Goal: Information Seeking & Learning: Understand process/instructions

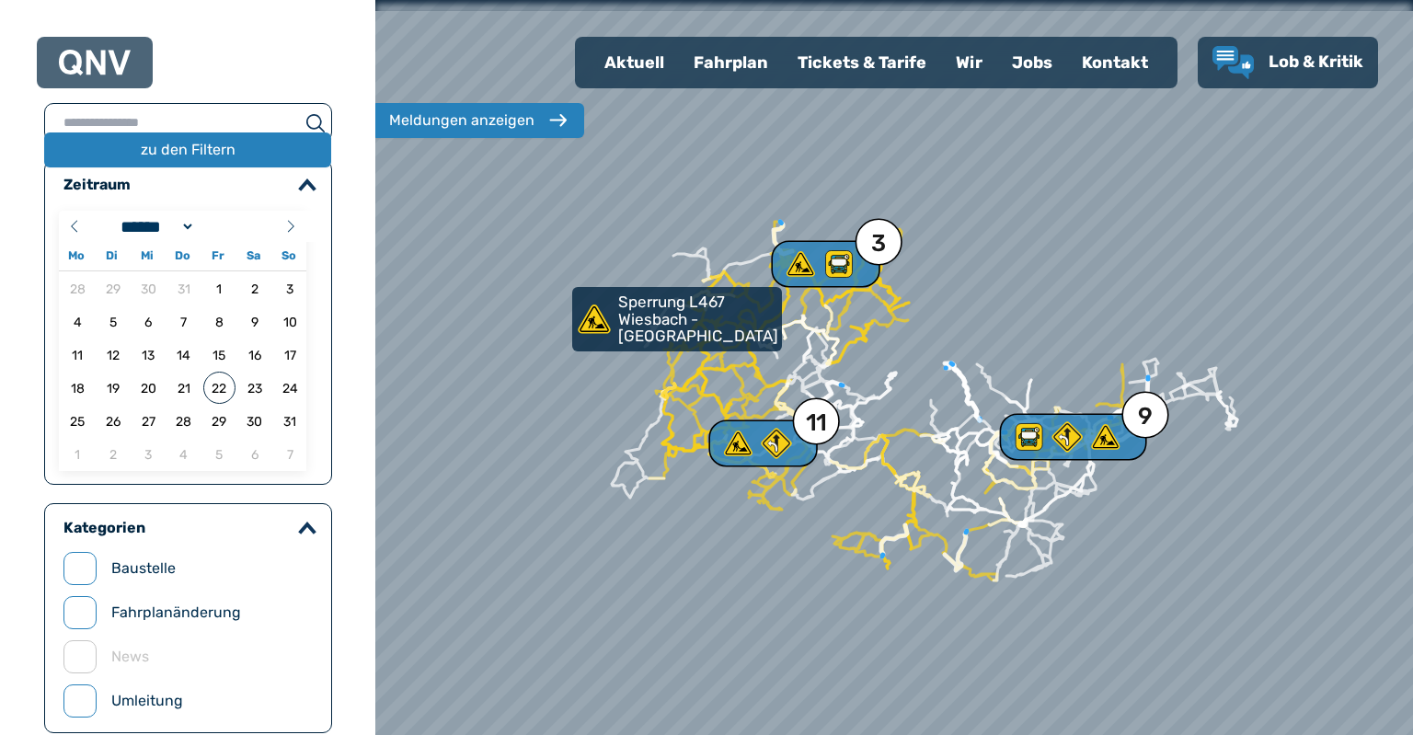
select select "*"
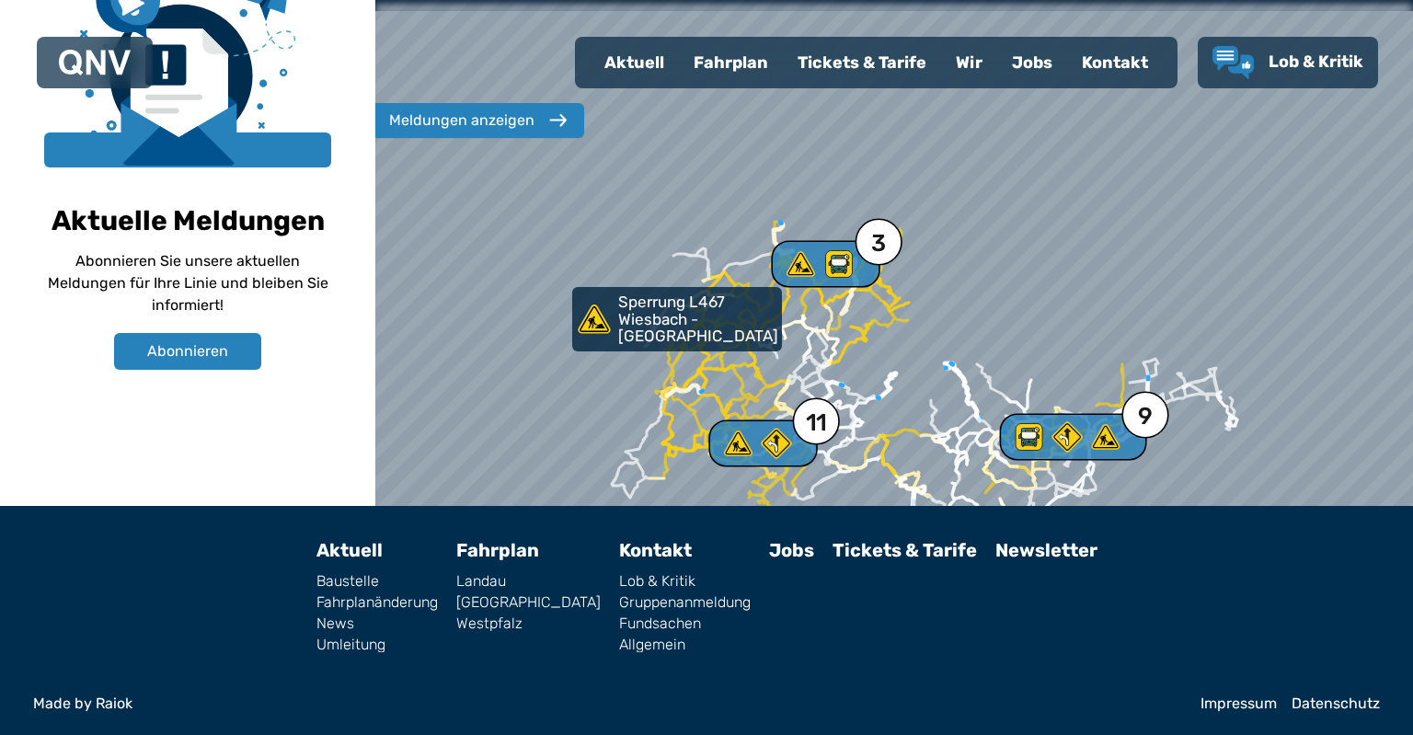
click at [528, 546] on link "Fahrplan" at bounding box center [497, 550] width 83 height 22
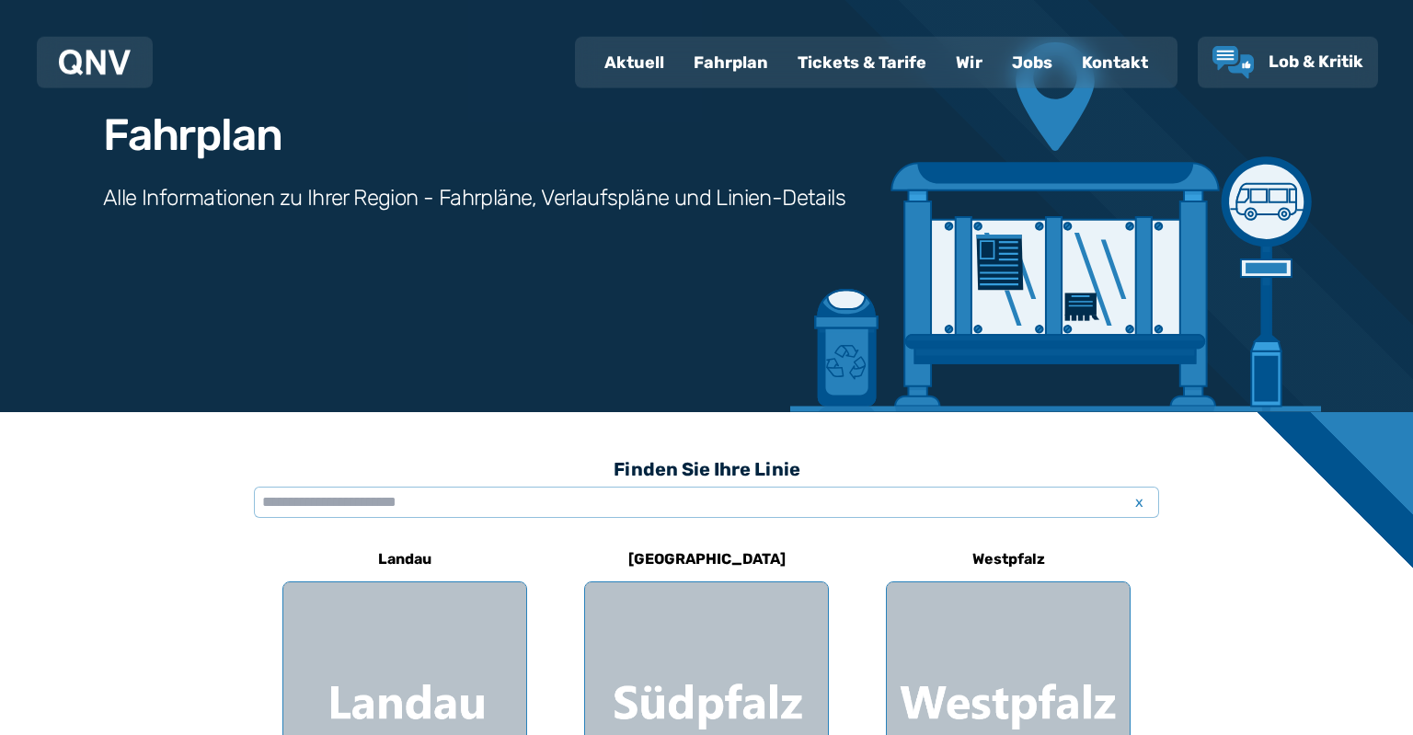
scroll to position [119, 0]
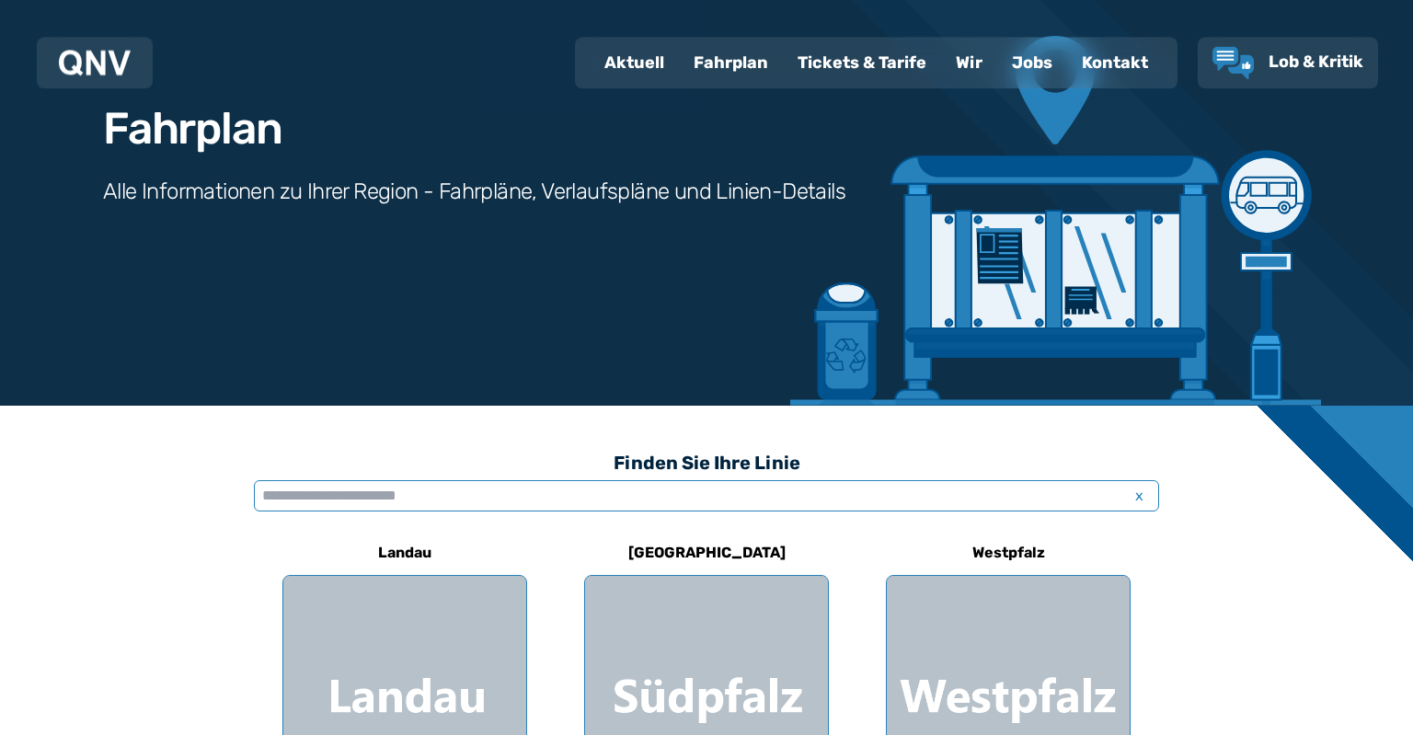
click at [515, 506] on input "text" at bounding box center [706, 495] width 905 height 31
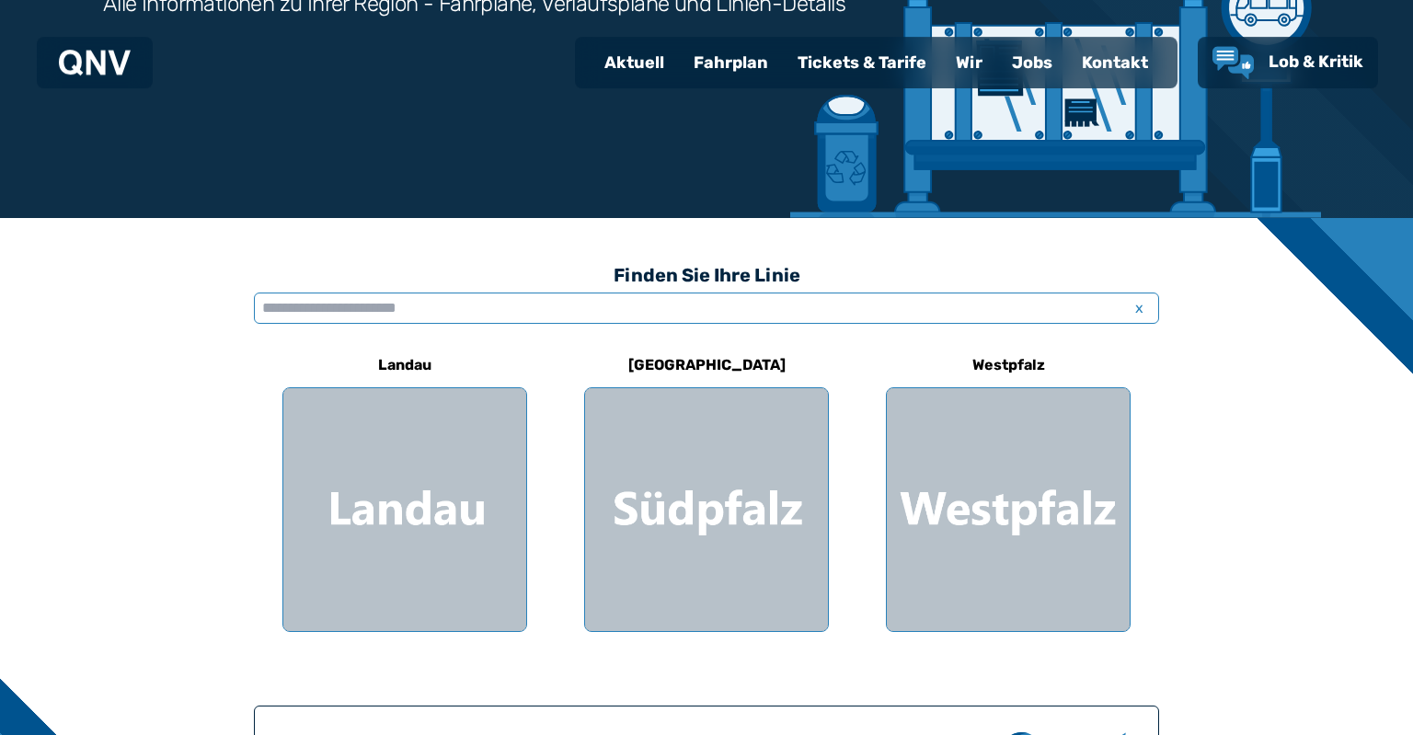
click at [524, 307] on input "text" at bounding box center [706, 308] width 905 height 31
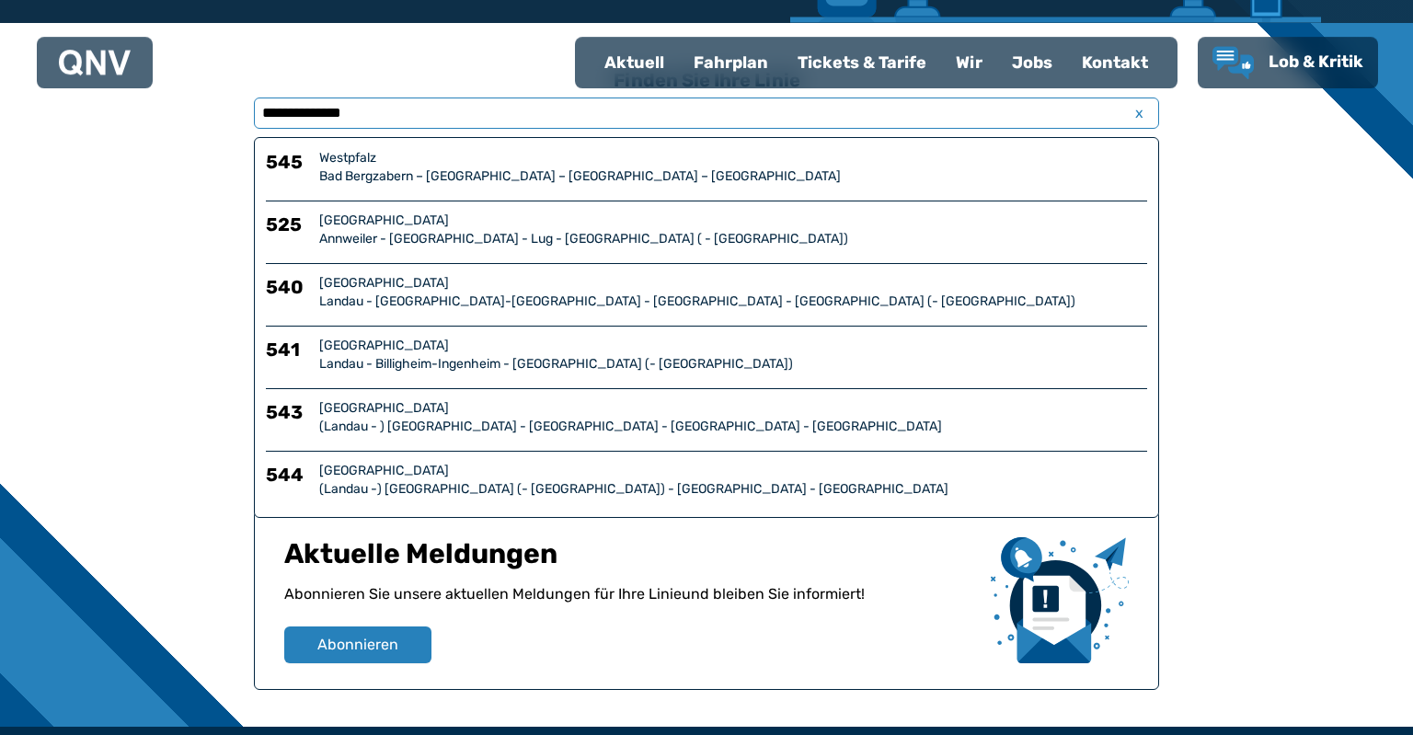
scroll to position [500, 0]
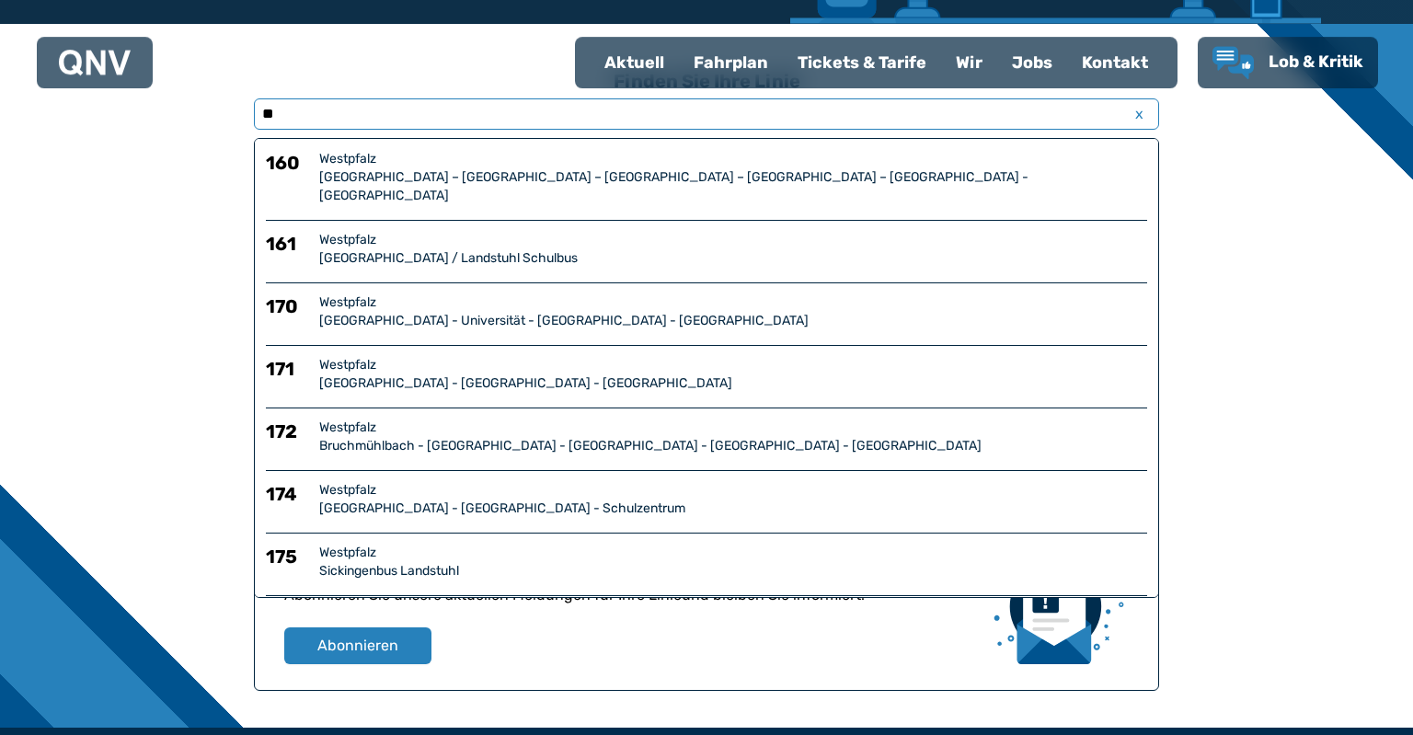
type input "*"
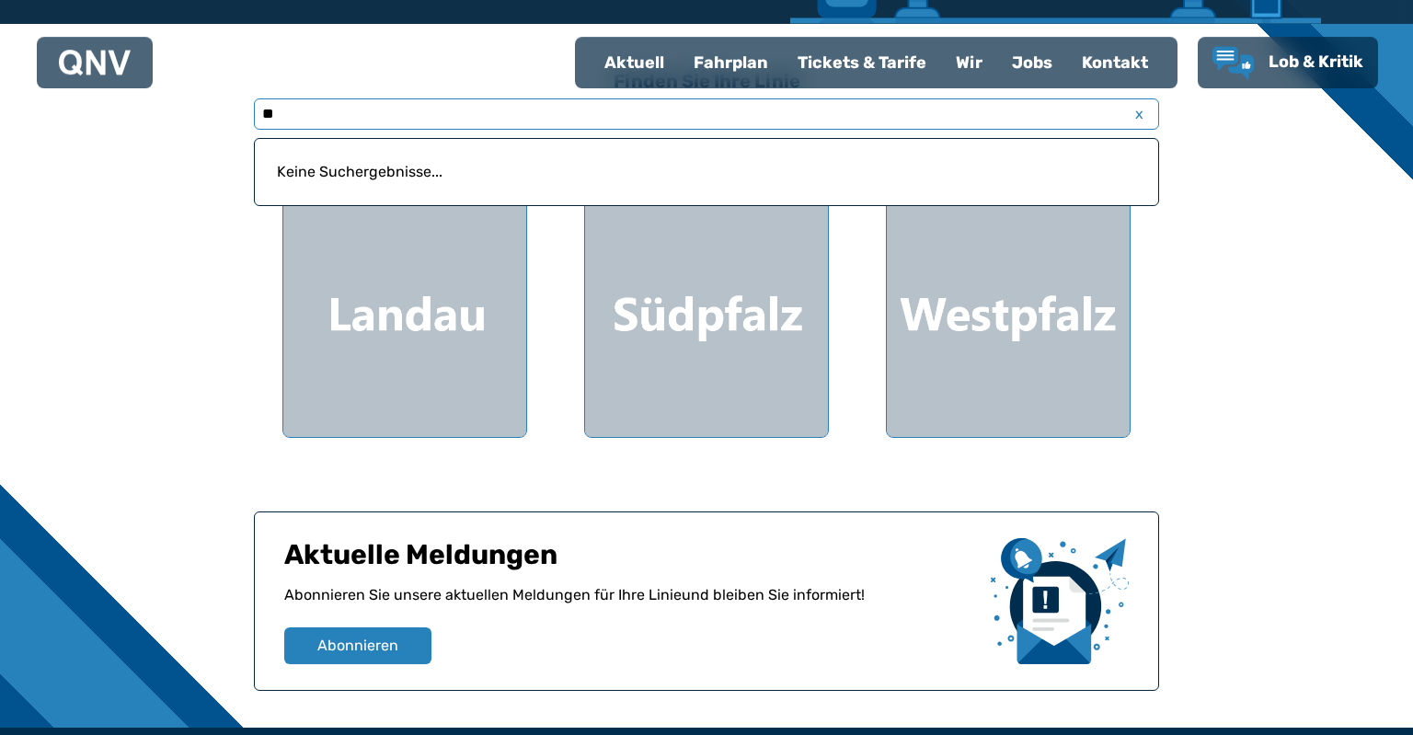
type input "*"
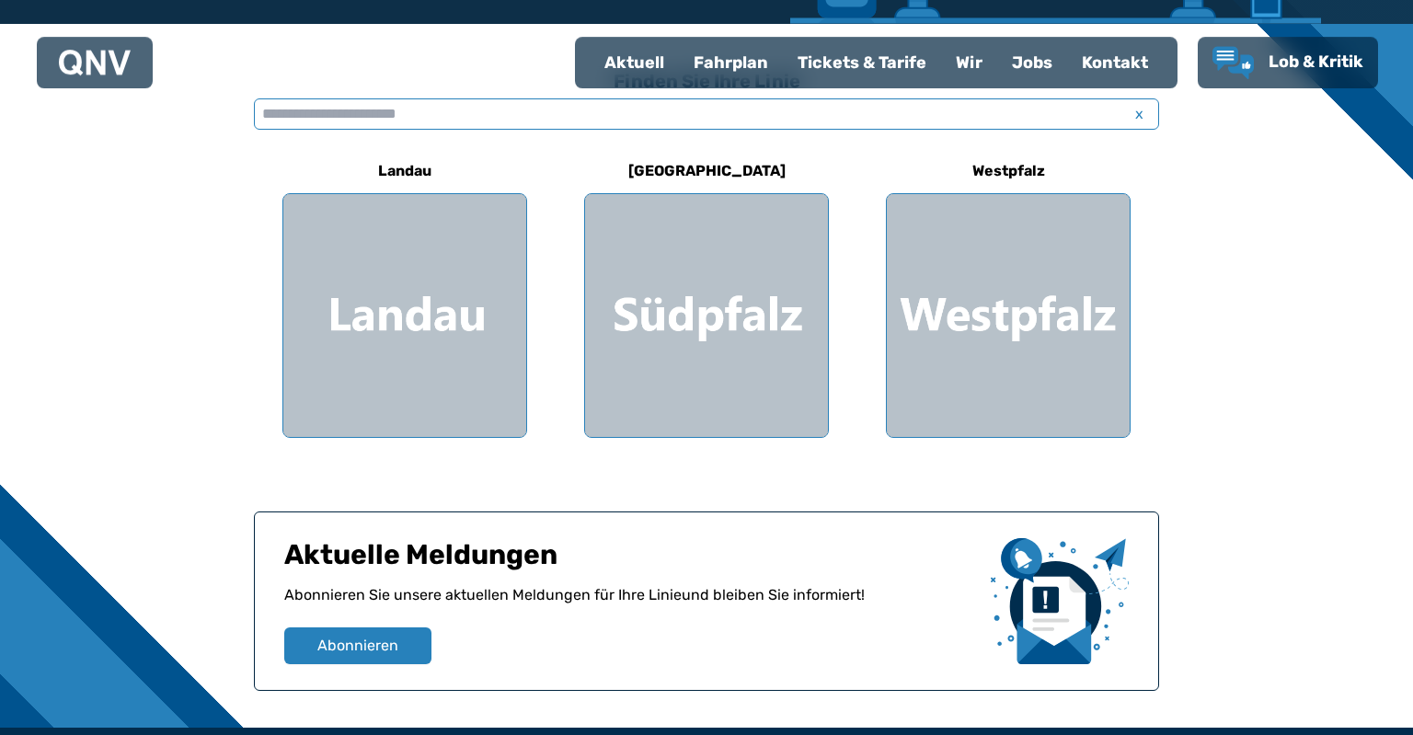
select select "*"
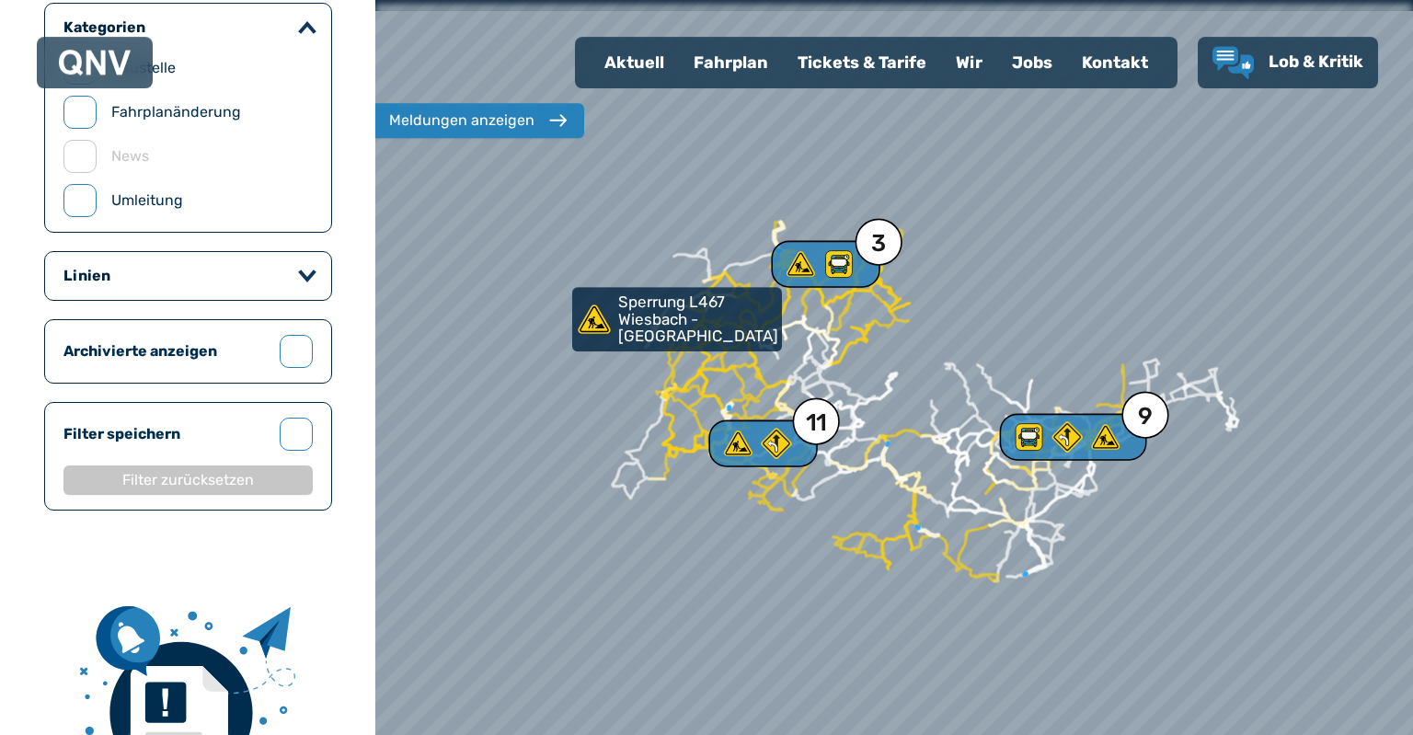
scroll to position [1138, 0]
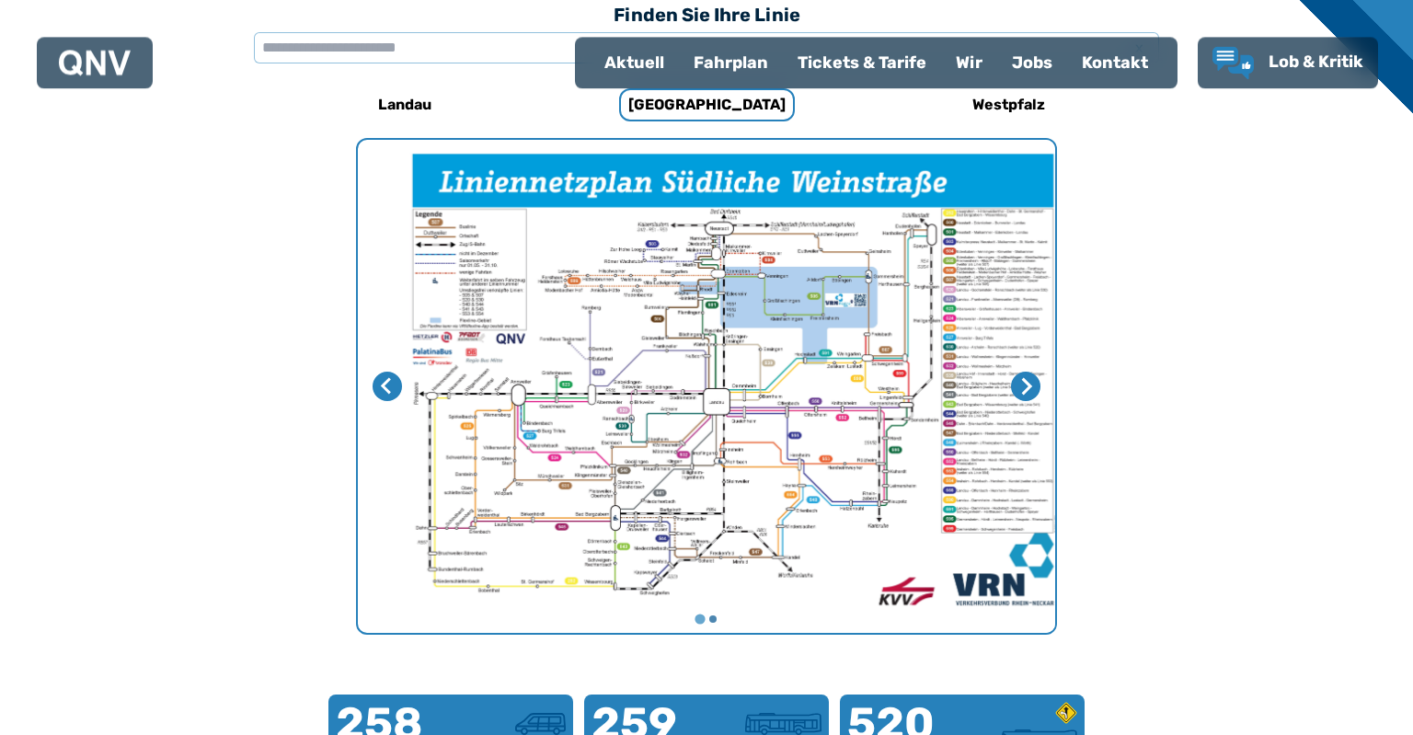
scroll to position [569, 0]
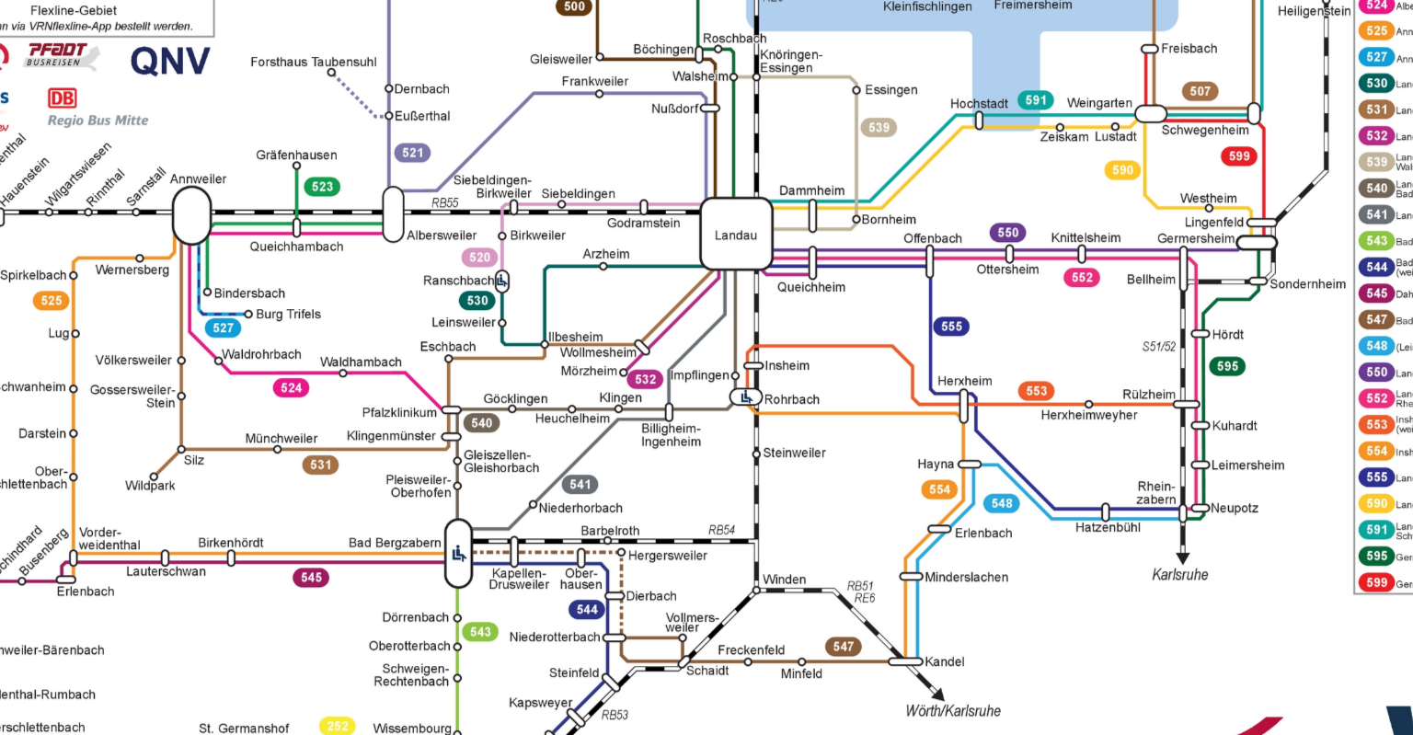
scroll to position [379, 0]
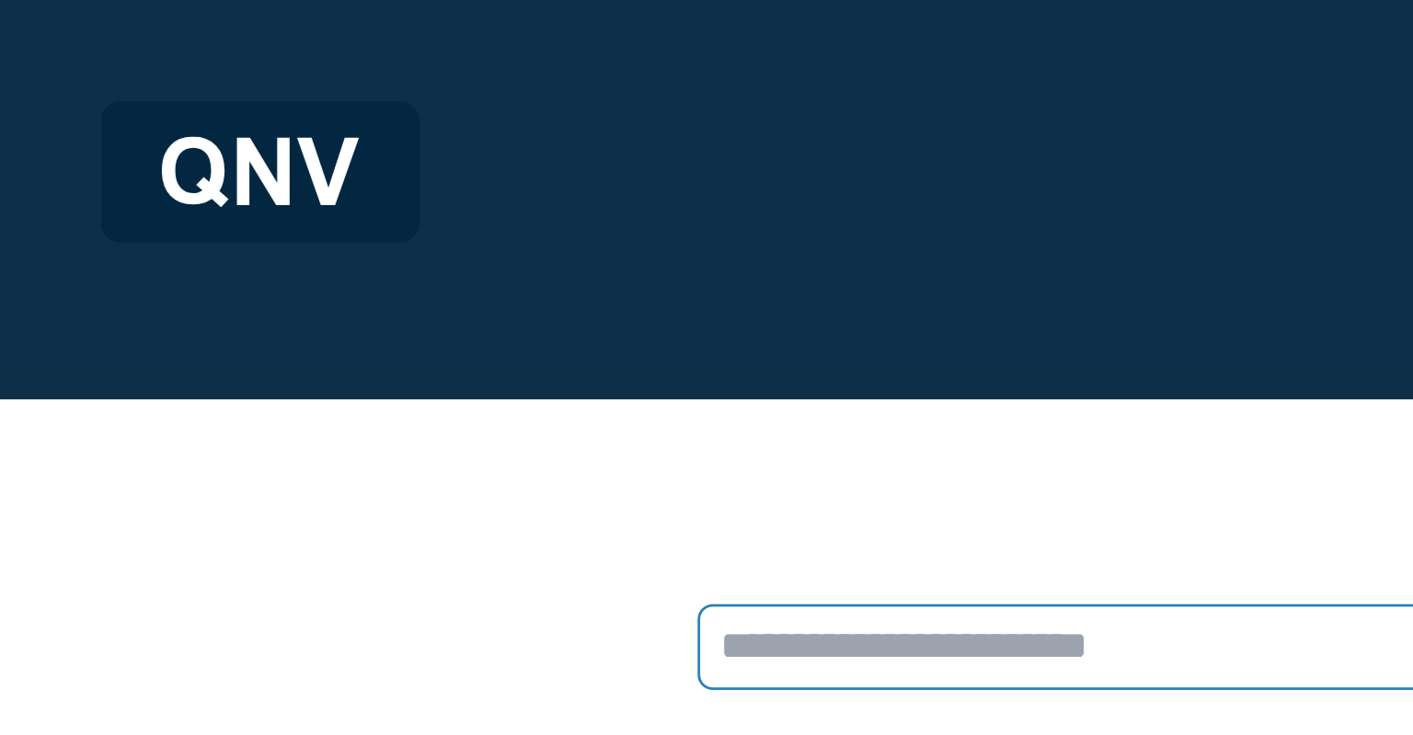
click at [285, 225] on input "text" at bounding box center [706, 235] width 905 height 31
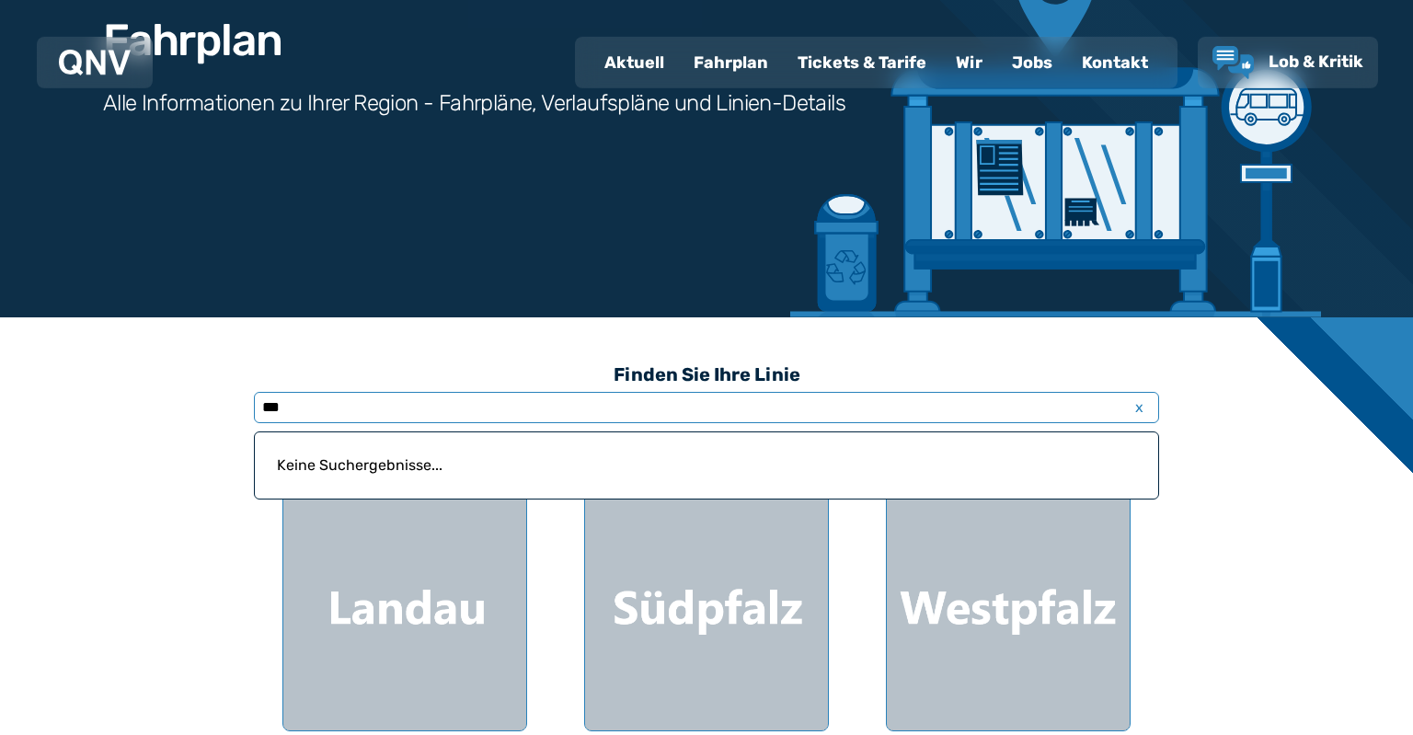
scroll to position [214, 0]
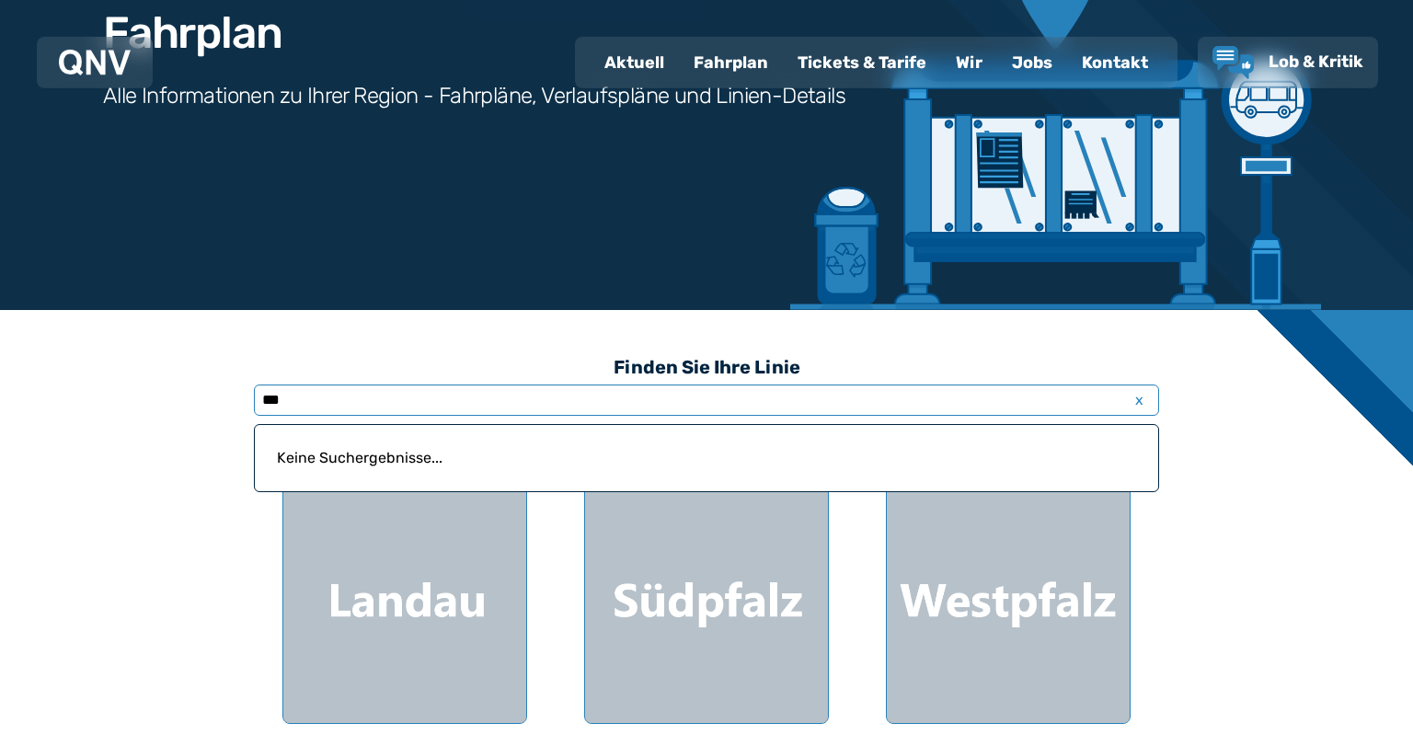
click at [304, 404] on input "***" at bounding box center [706, 400] width 905 height 31
type input "*"
